Goal: Transaction & Acquisition: Book appointment/travel/reservation

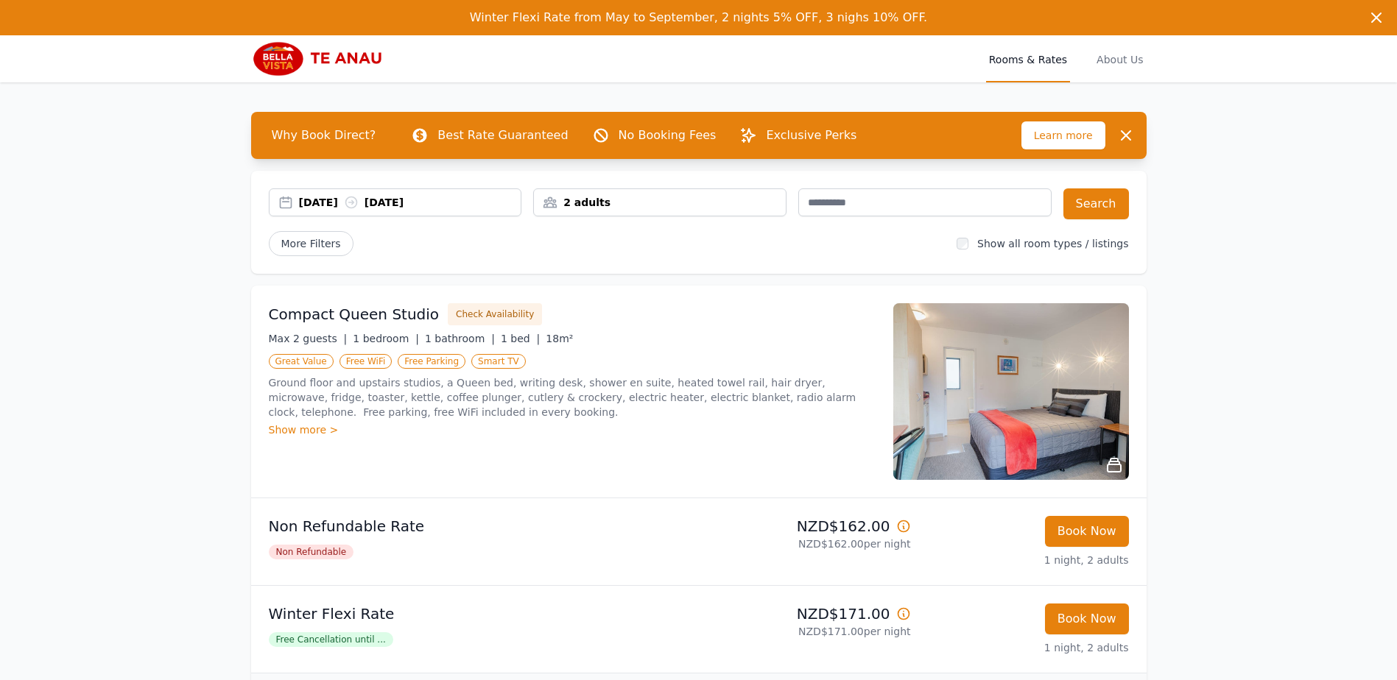
click at [472, 196] on div "25 Aug 2025 26 Aug 2025" at bounding box center [410, 202] width 222 height 15
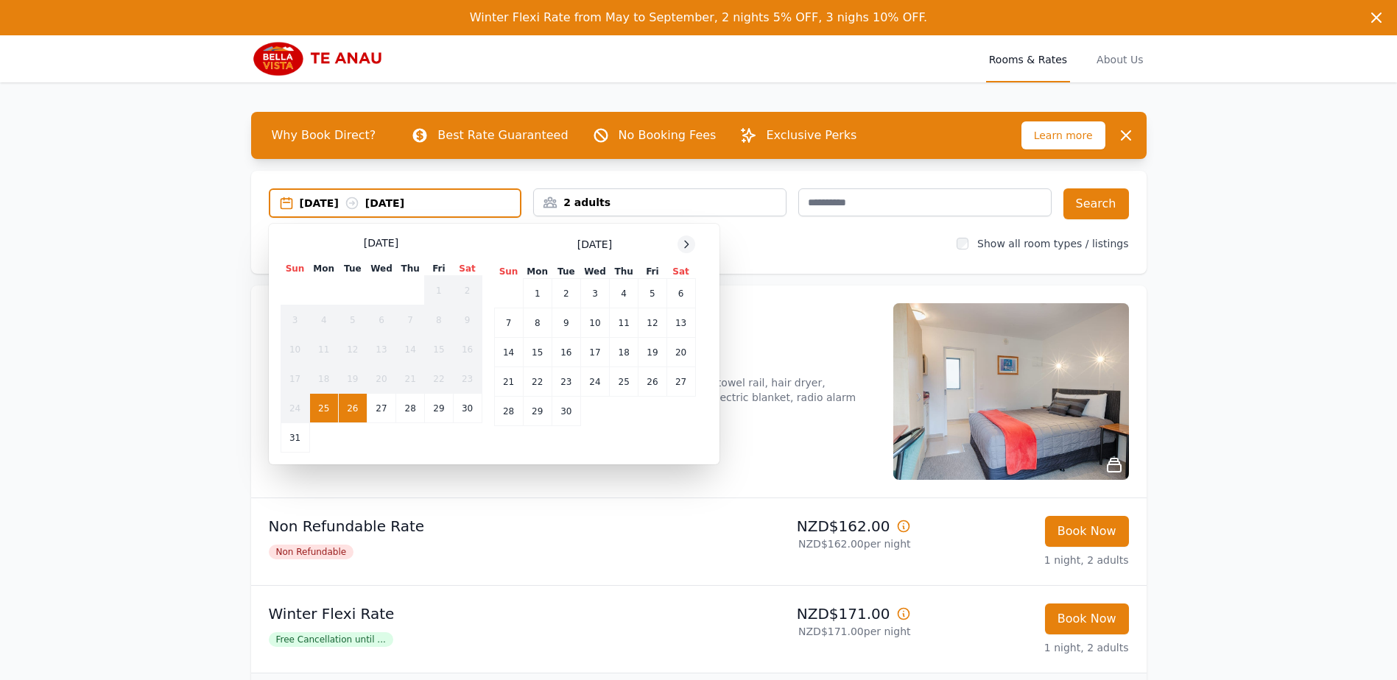
click at [686, 242] on icon at bounding box center [687, 244] width 4 height 7
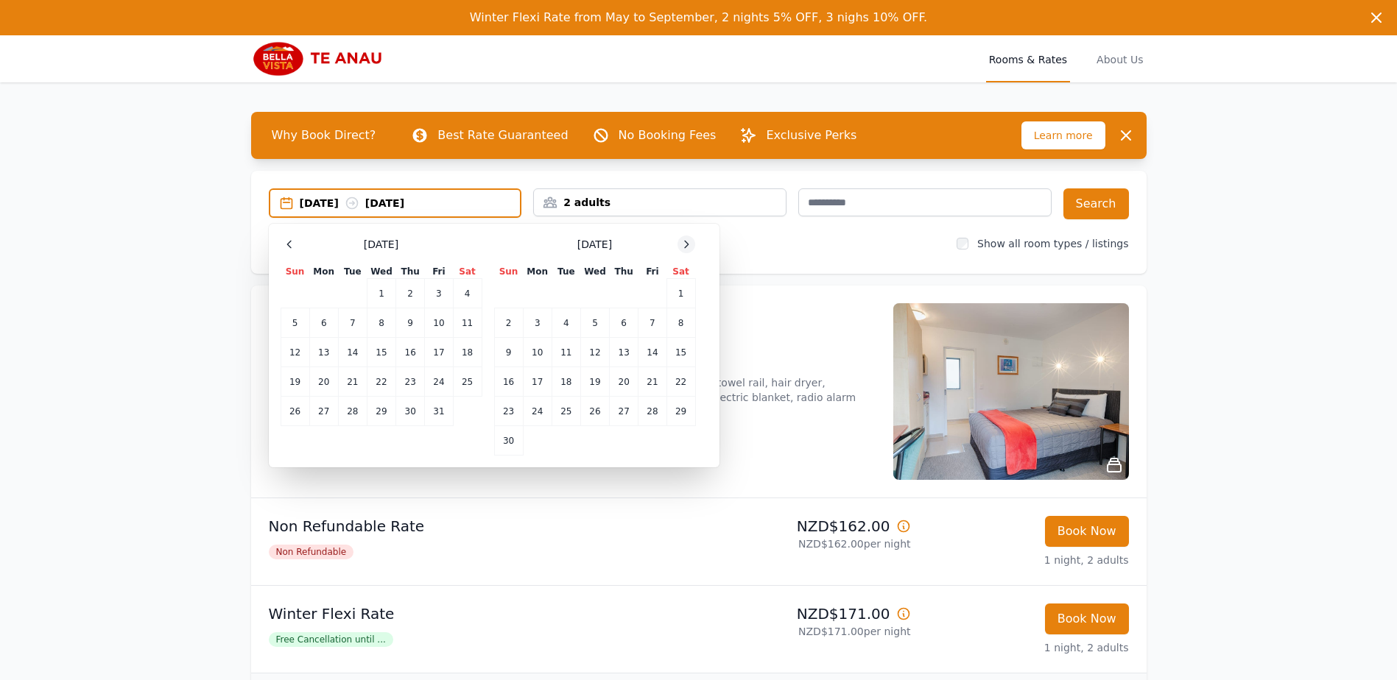
click at [686, 242] on icon at bounding box center [687, 244] width 4 height 7
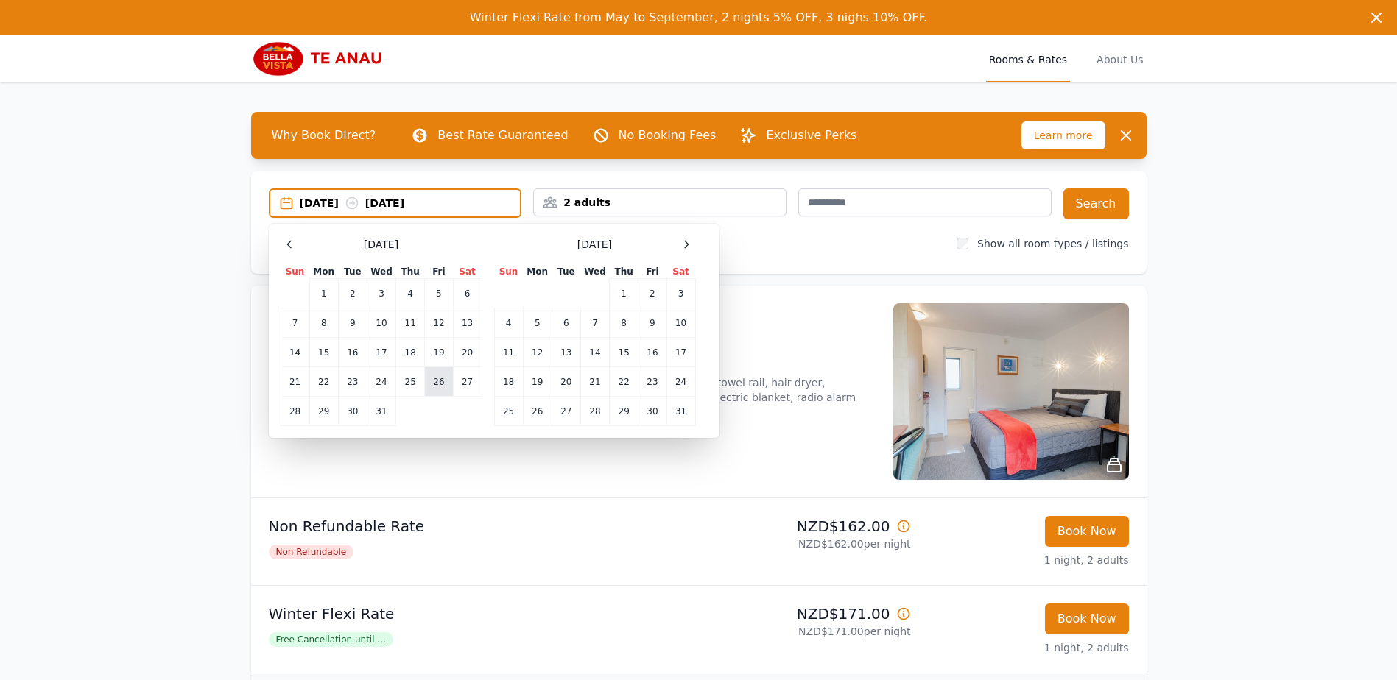
click at [437, 385] on td "26" at bounding box center [439, 381] width 28 height 29
click at [287, 411] on td "28" at bounding box center [294, 411] width 29 height 29
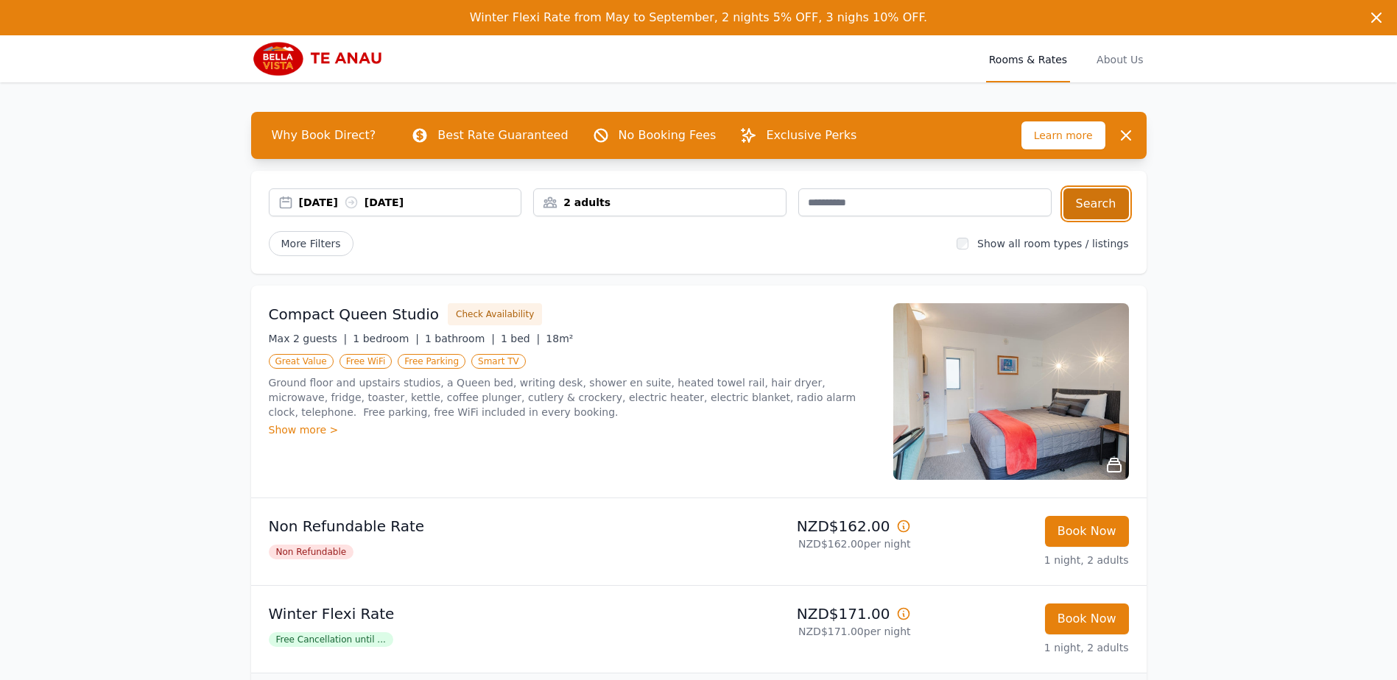
click at [1089, 208] on button "Search" at bounding box center [1096, 203] width 66 height 31
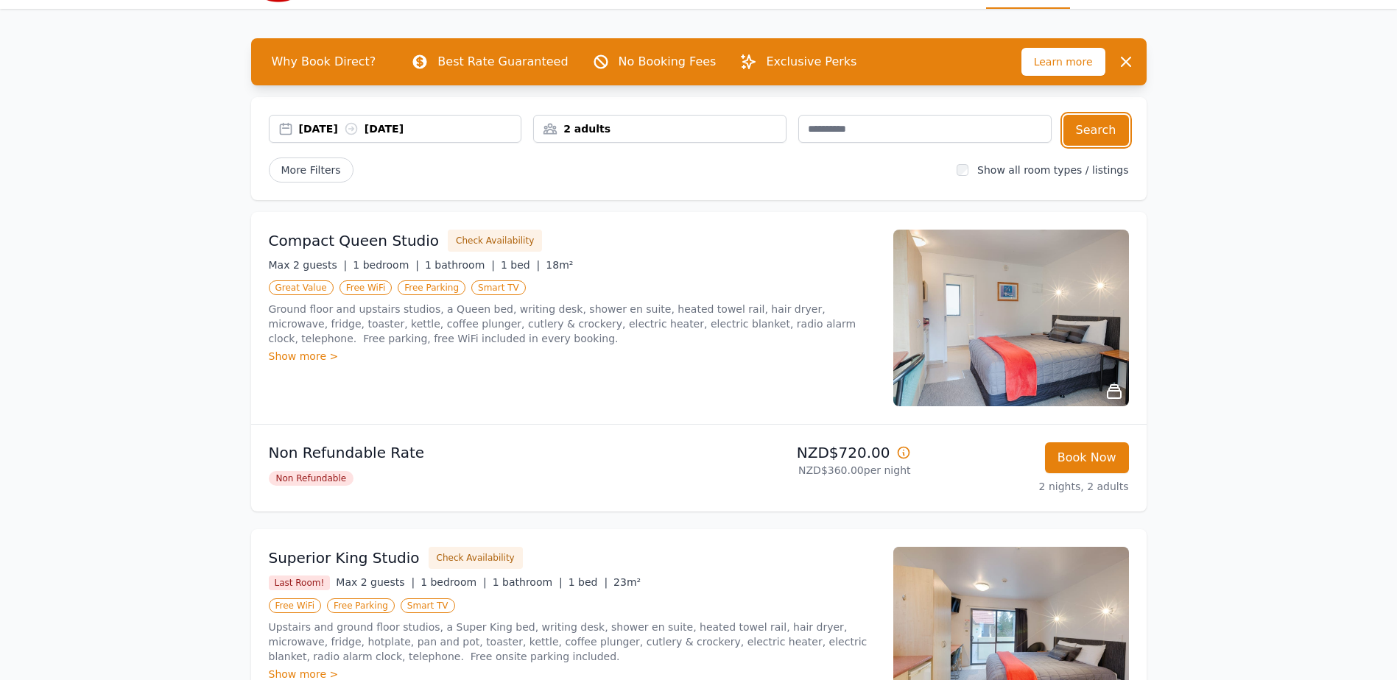
scroll to position [294, 0]
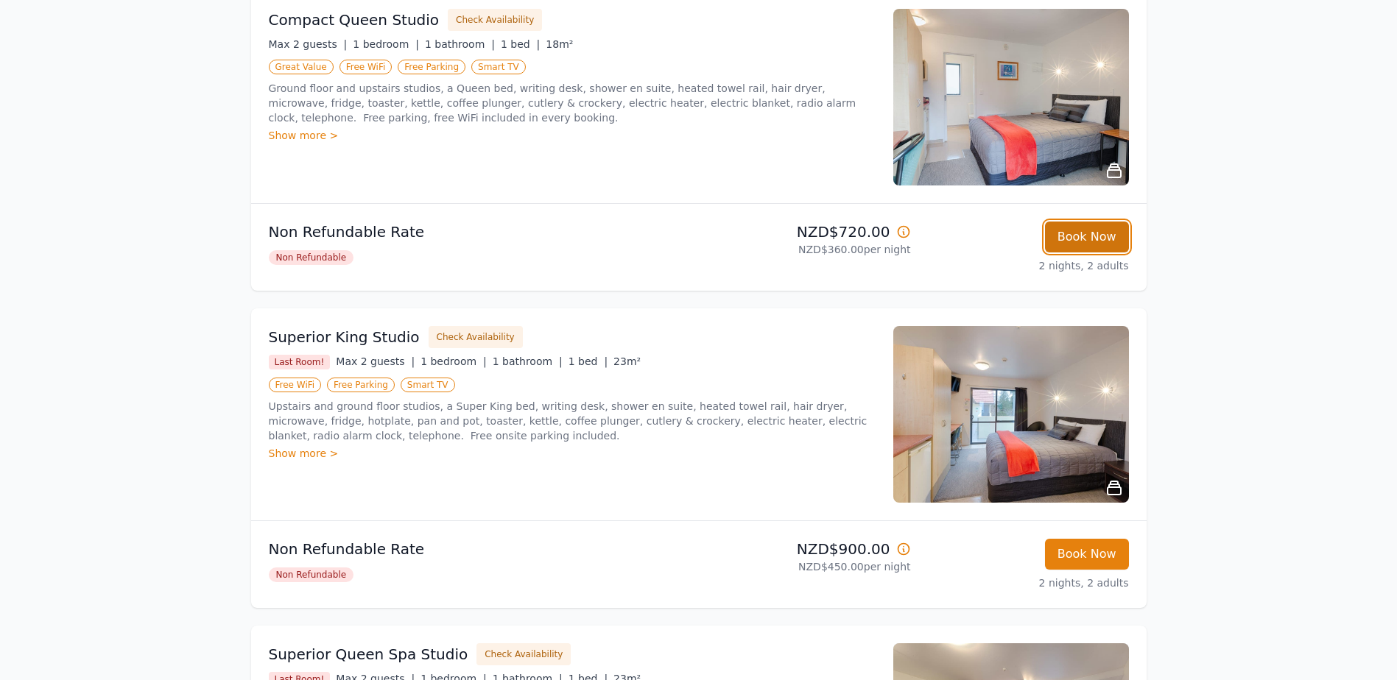
click at [1072, 239] on button "Book Now" at bounding box center [1087, 237] width 84 height 31
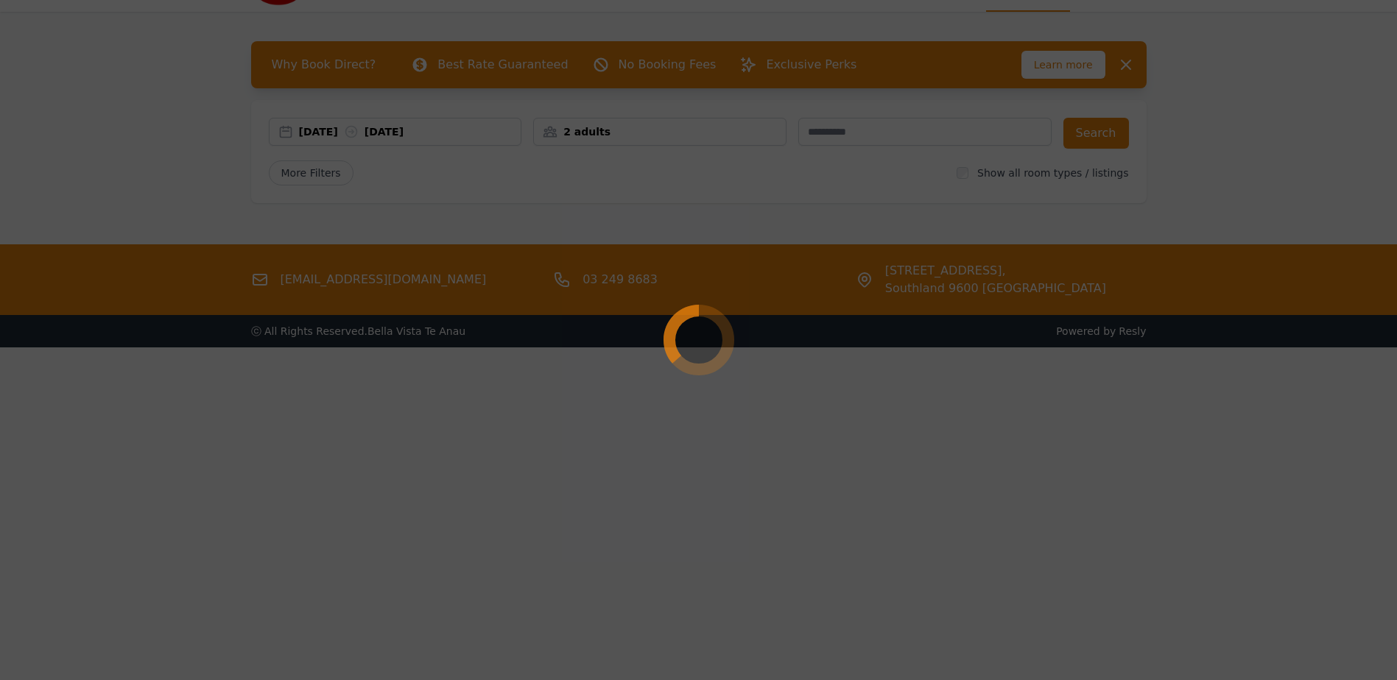
scroll to position [71, 0]
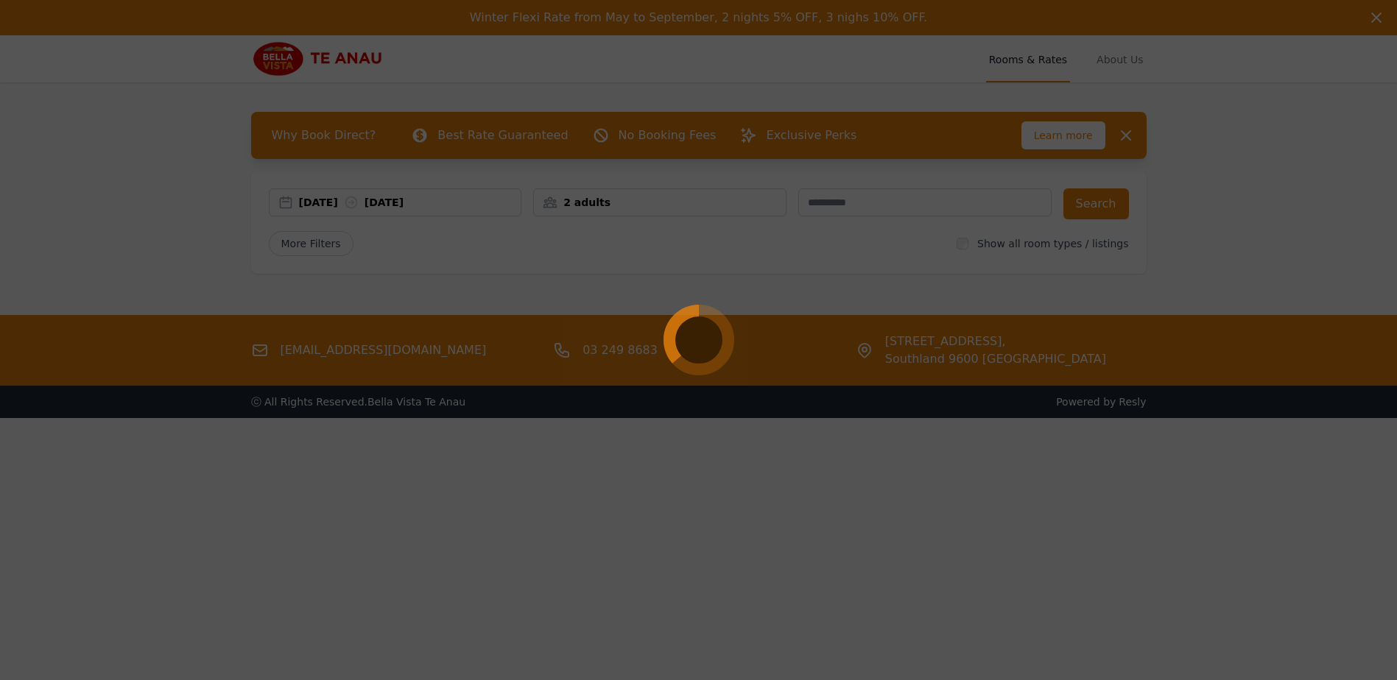
select select "**"
